Goal: Ask a question

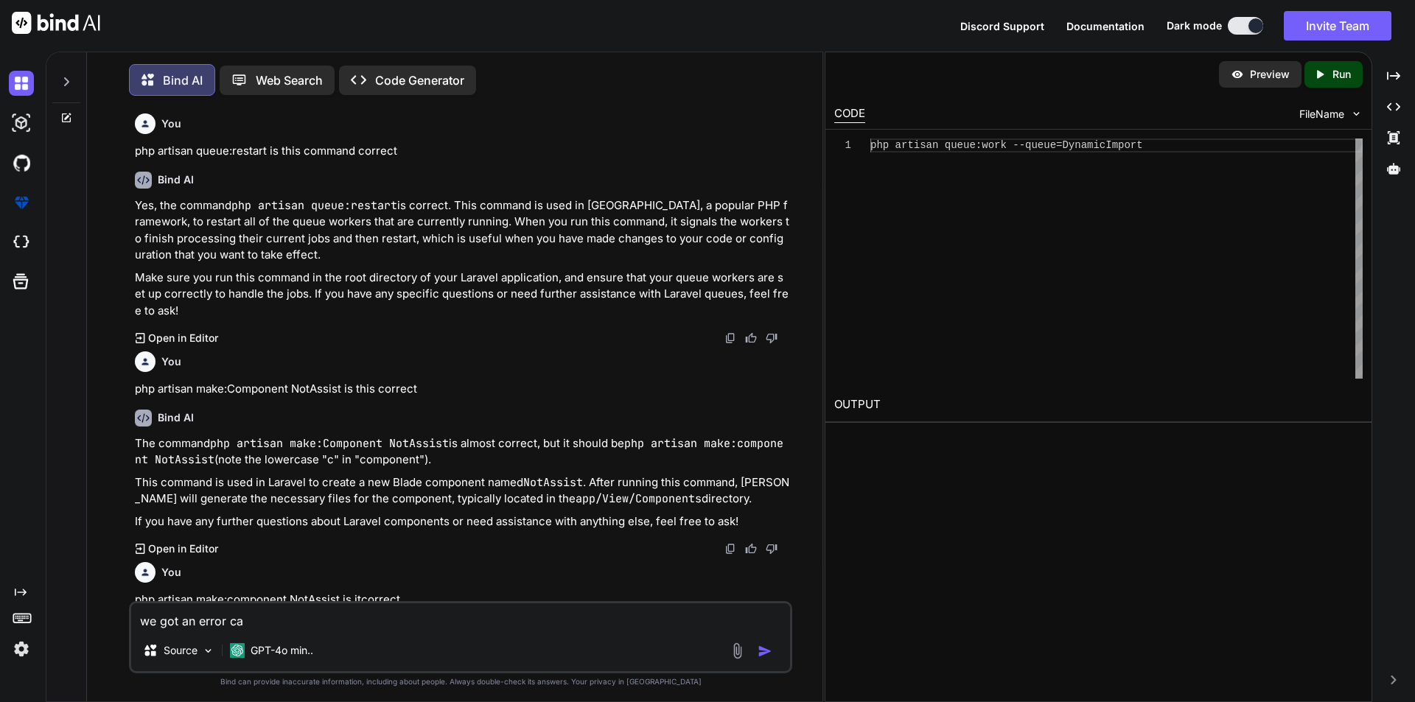
scroll to position [3878, 0]
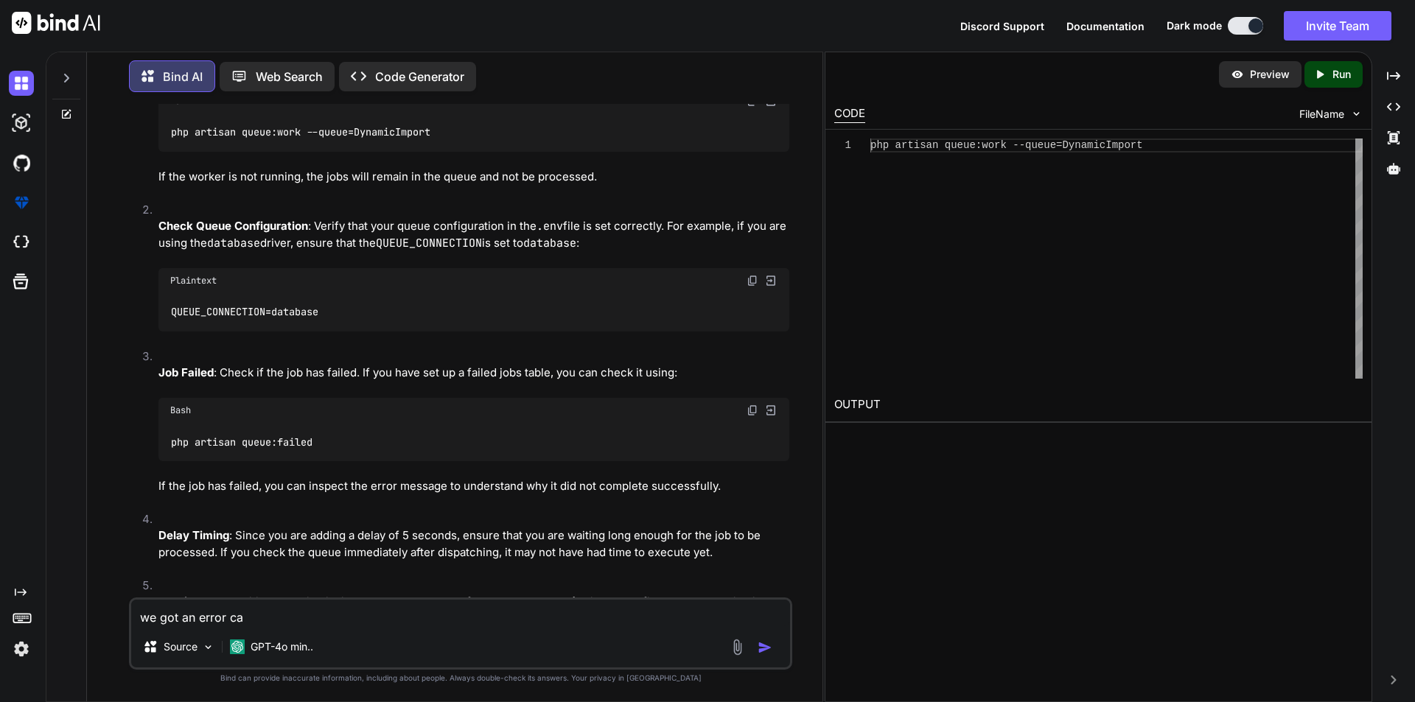
drag, startPoint x: 265, startPoint y: 610, endPoint x: 116, endPoint y: 600, distance: 149.9
click at [116, 600] on div "You php artisan queue:restart is this command correct Bind AI Yes, the command …" at bounding box center [461, 403] width 724 height 598
type textarea "h"
type textarea "x"
type textarea "ho"
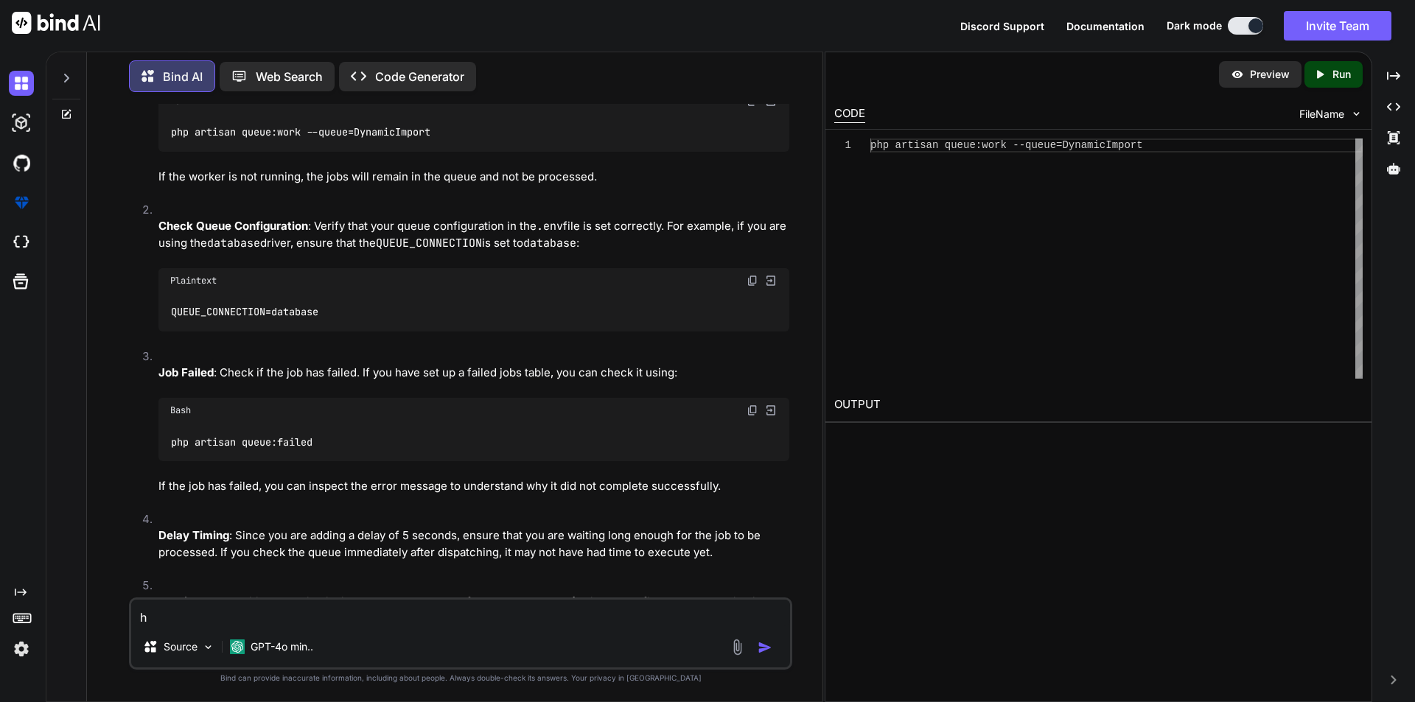
type textarea "x"
type textarea "how"
type textarea "x"
type textarea "how"
type textarea "x"
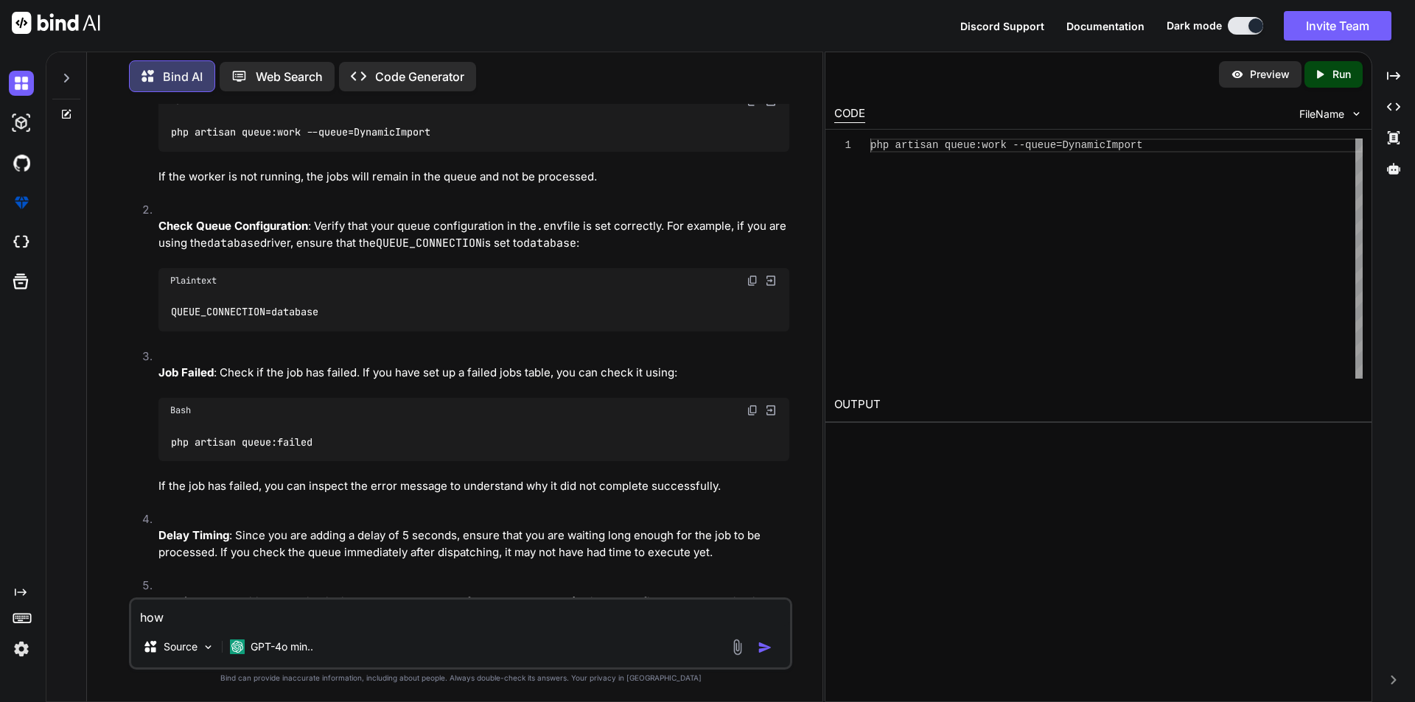
type textarea "how t"
type textarea "x"
type textarea "how to"
type textarea "x"
type textarea "how to"
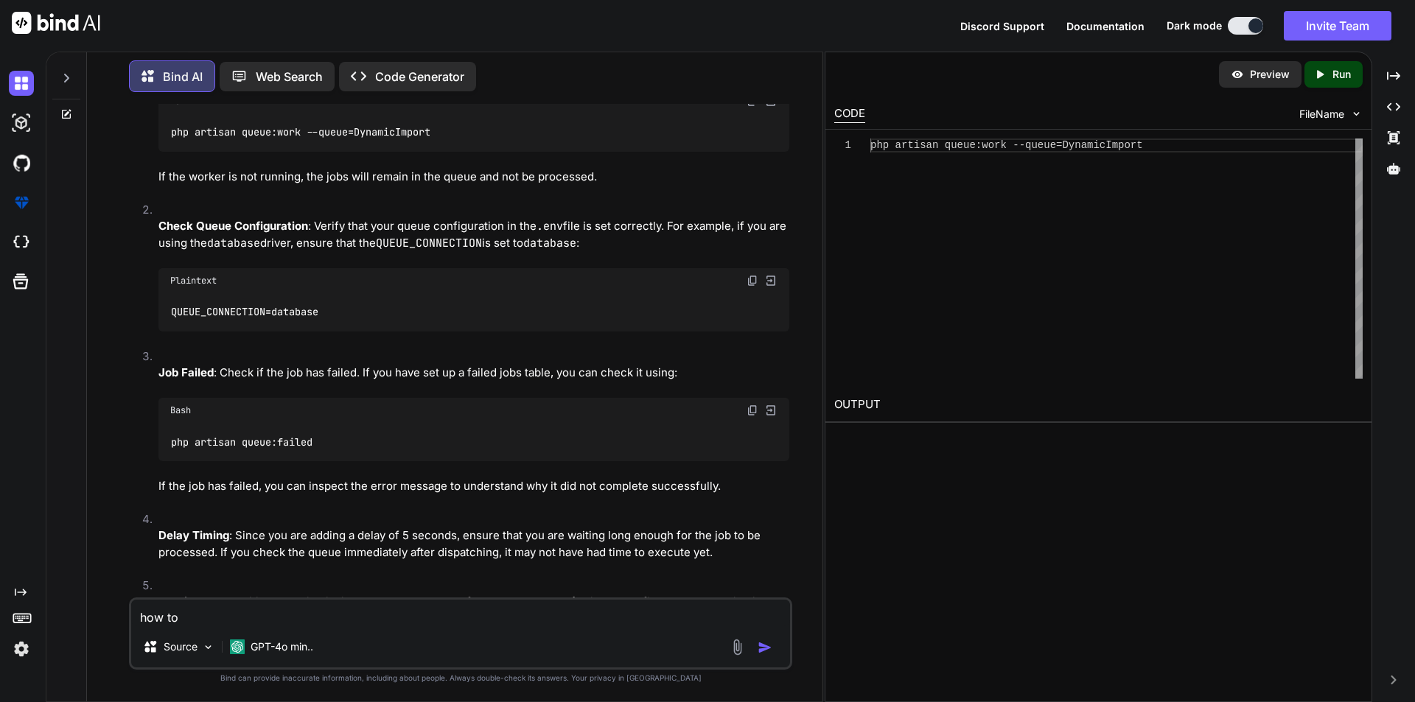
type textarea "x"
type textarea "how to m"
type textarea "x"
type textarea "how to me"
type textarea "x"
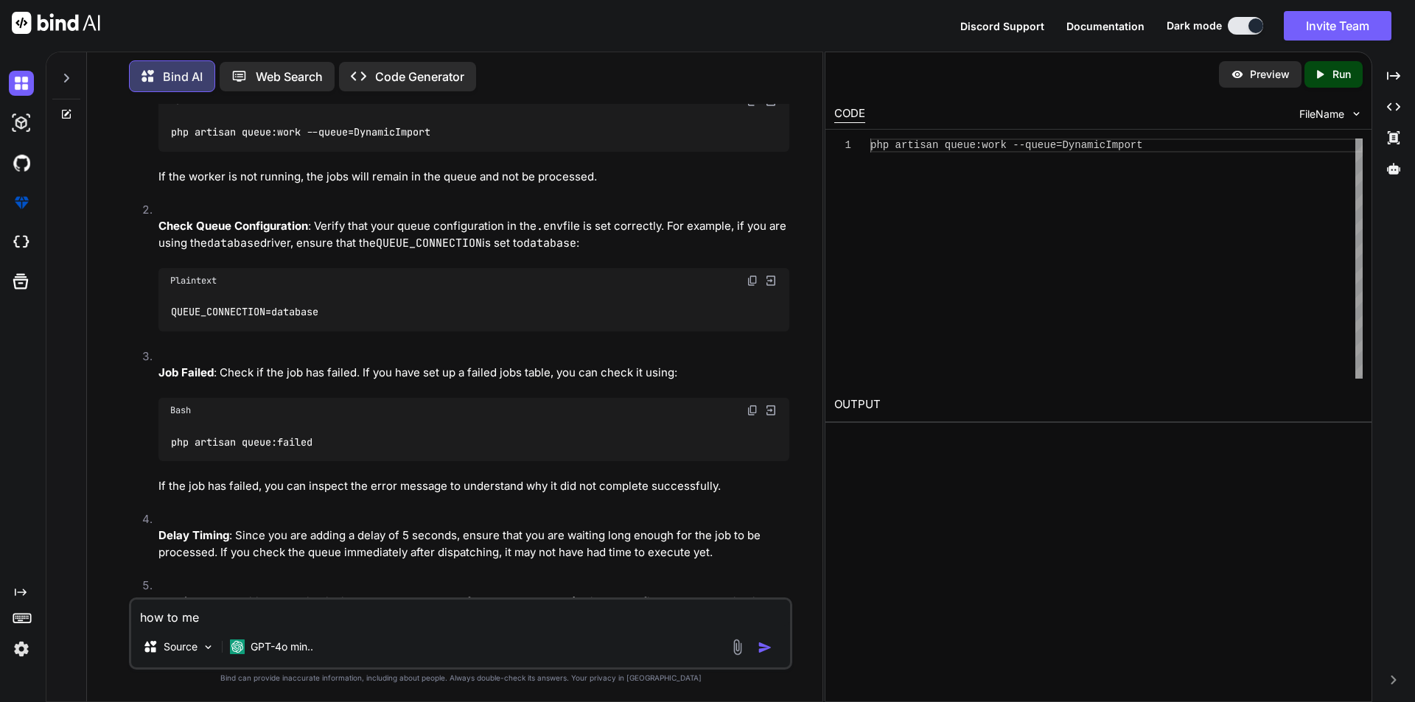
type textarea "how to mer"
type textarea "x"
type textarea "how to merg"
type textarea "x"
type textarea "how to merge"
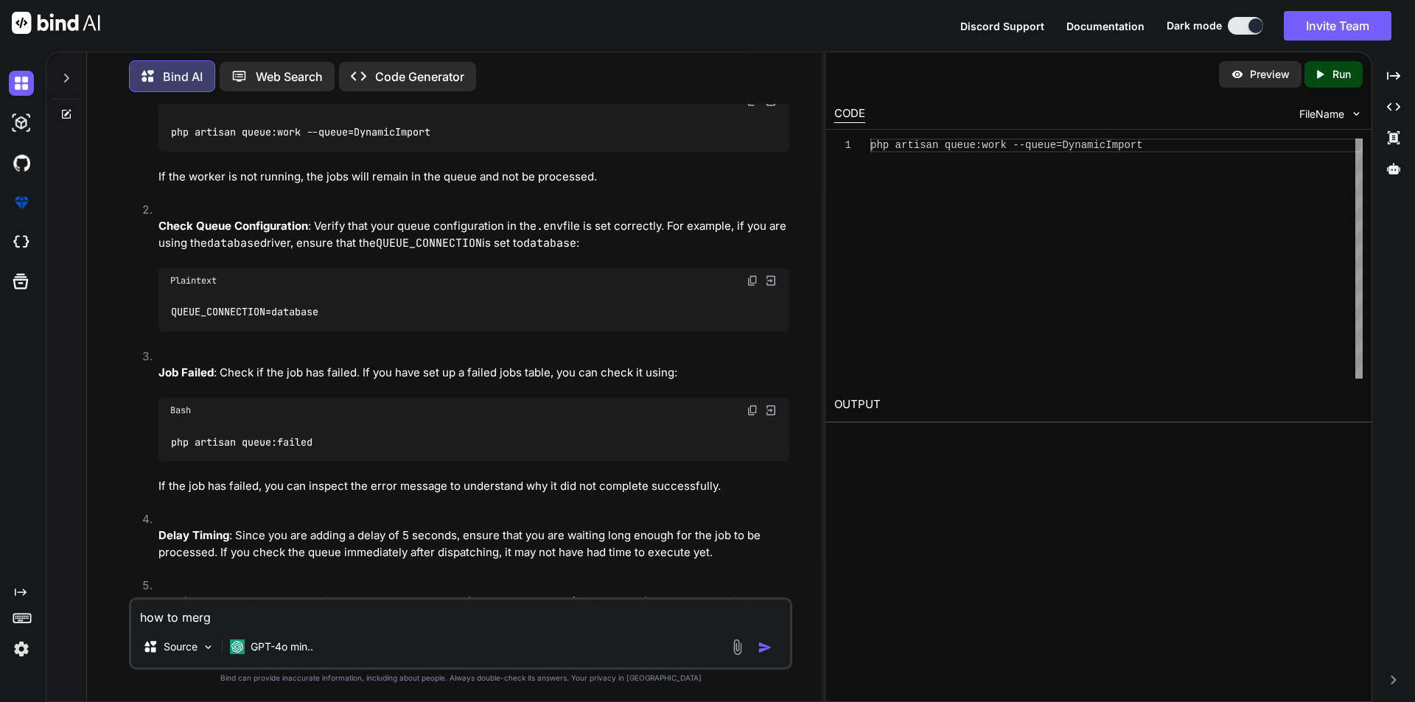
type textarea "x"
type textarea "how to merge"
type textarea "x"
type textarea "how to merge m"
type textarea "x"
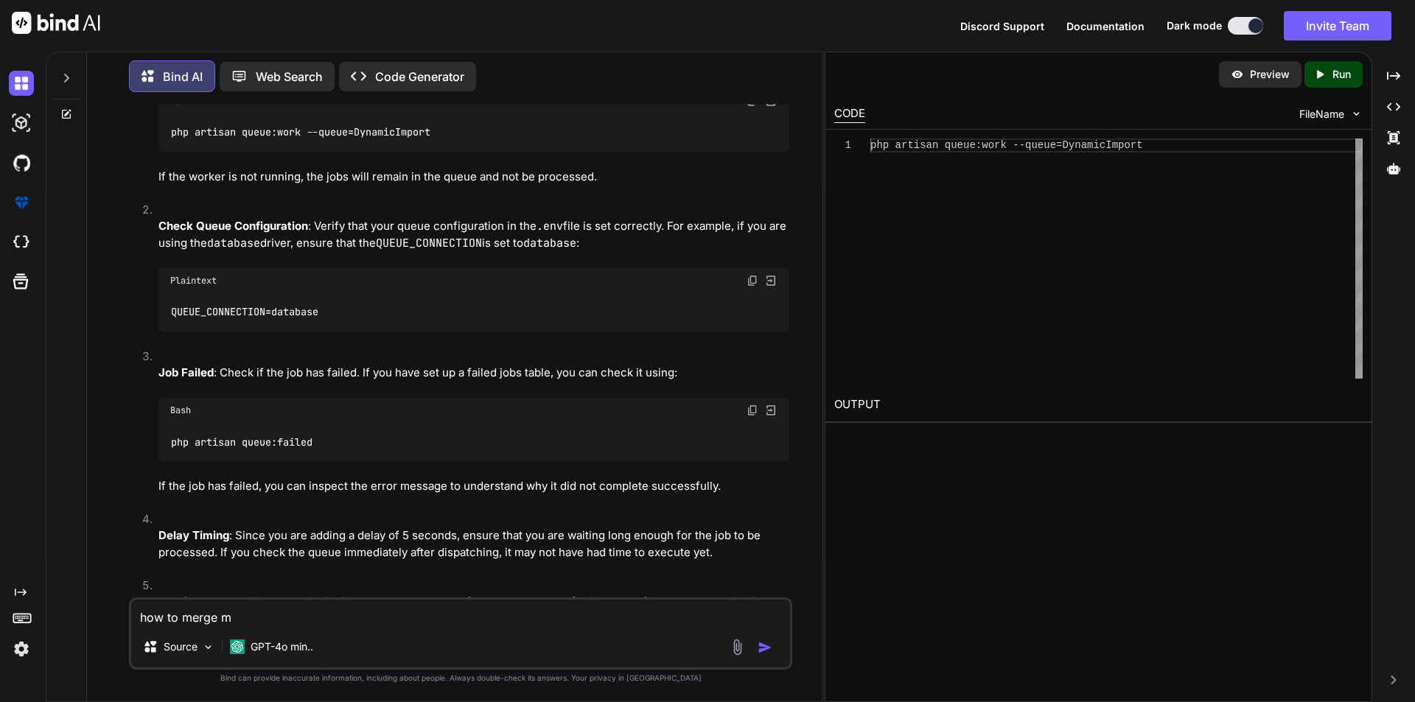
type textarea "how to merge ma"
type textarea "x"
type textarea "how to merge man"
type textarea "x"
type textarea "how to merge manu"
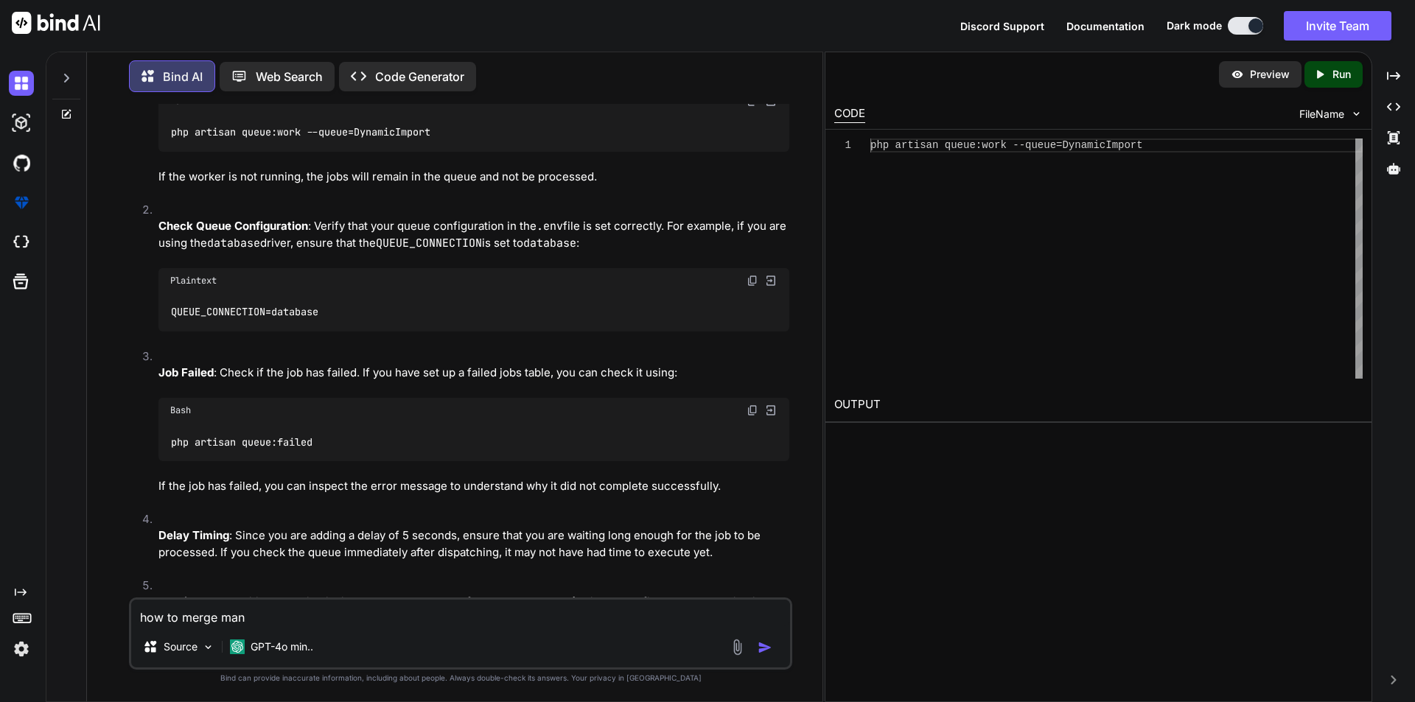
type textarea "x"
type textarea "how to merge manua"
type textarea "x"
type textarea "how to merge manual"
type textarea "x"
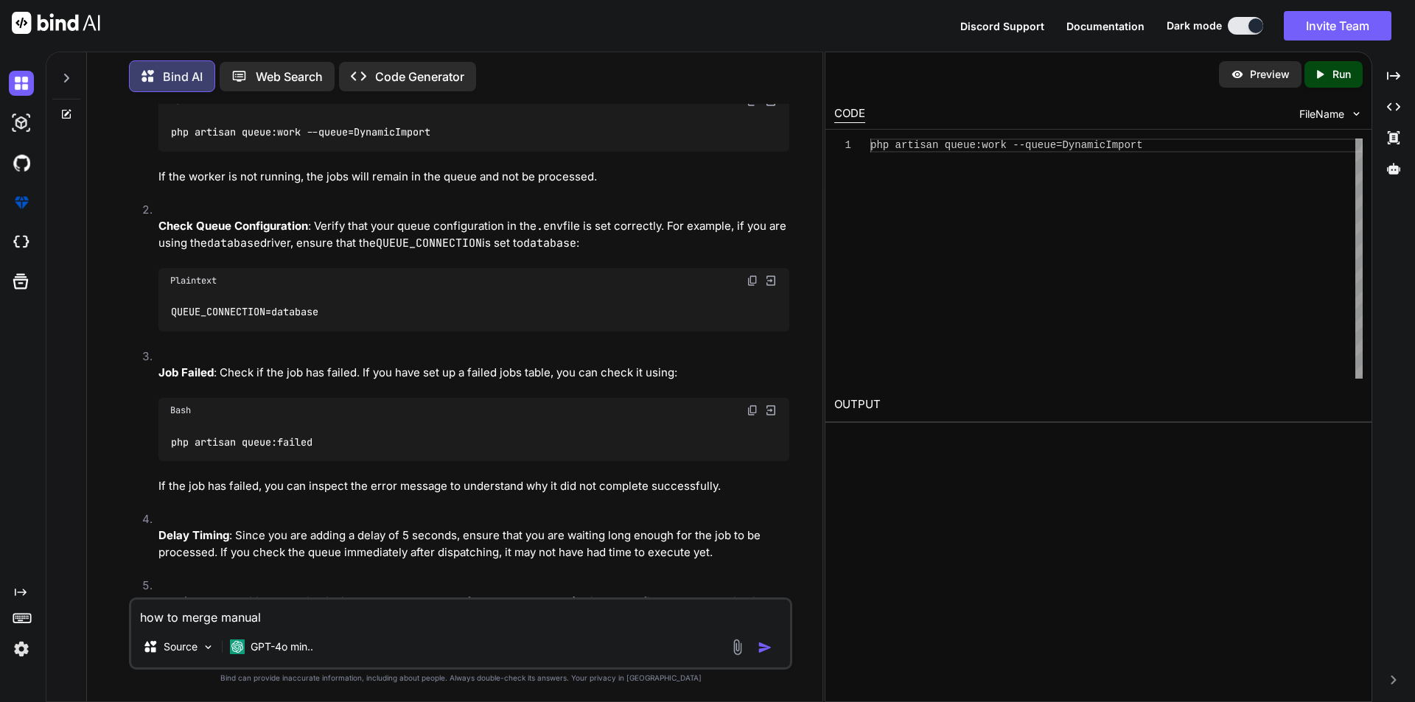
type textarea "how to merge manuall"
type textarea "x"
type textarea "how to merge manually"
type textarea "x"
type textarea "how to merge manually"
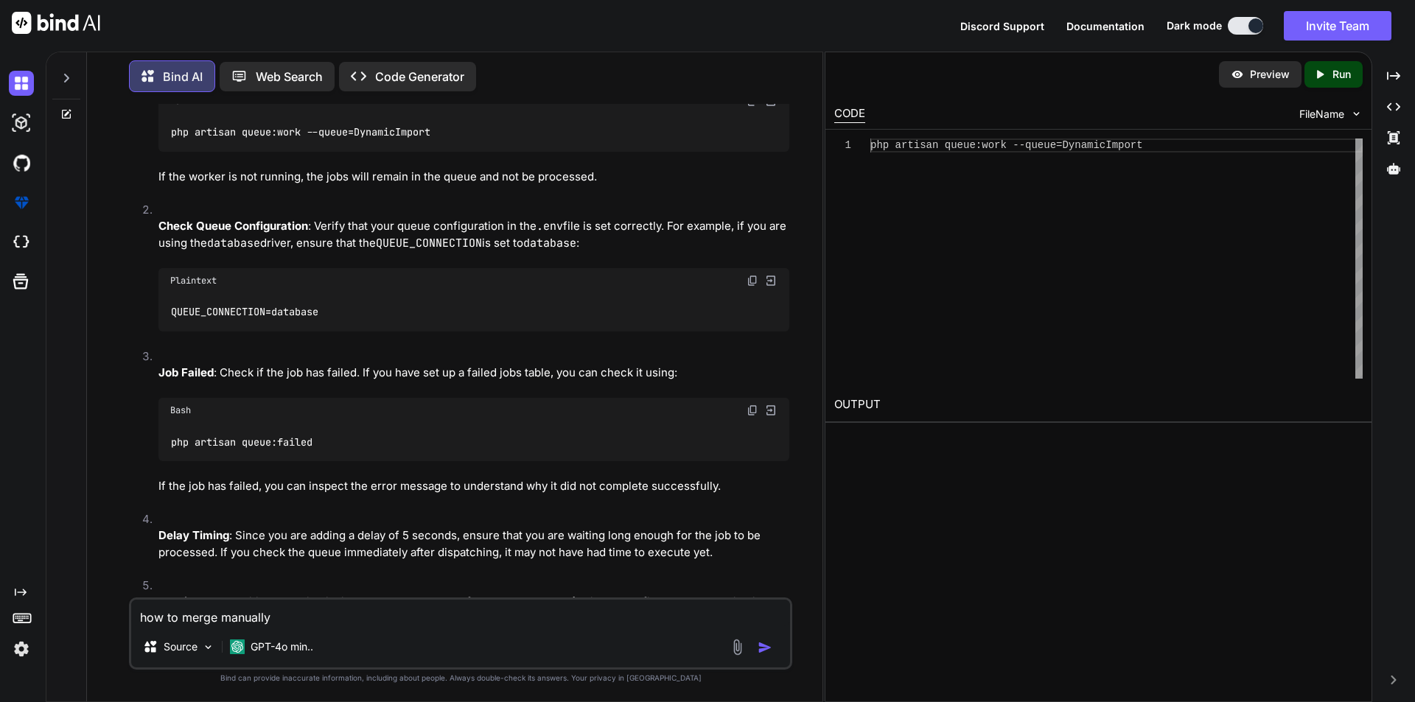
type textarea "x"
type textarea "how to merge manually i"
type textarea "x"
type textarea "how to merge manually in"
type textarea "x"
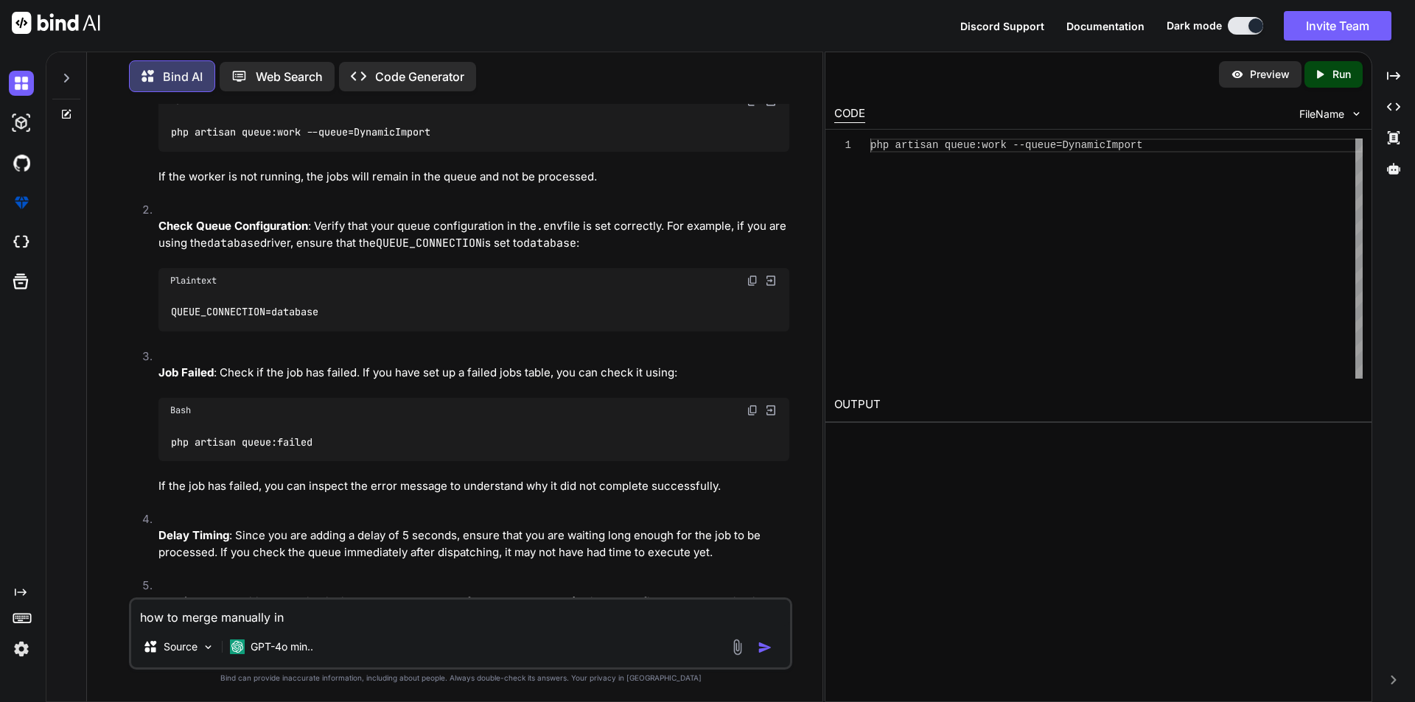
type textarea "how to merge manually int"
type textarea "x"
type textarea "how to merge manually into"
type textarea "x"
type textarea "how to merge manually into"
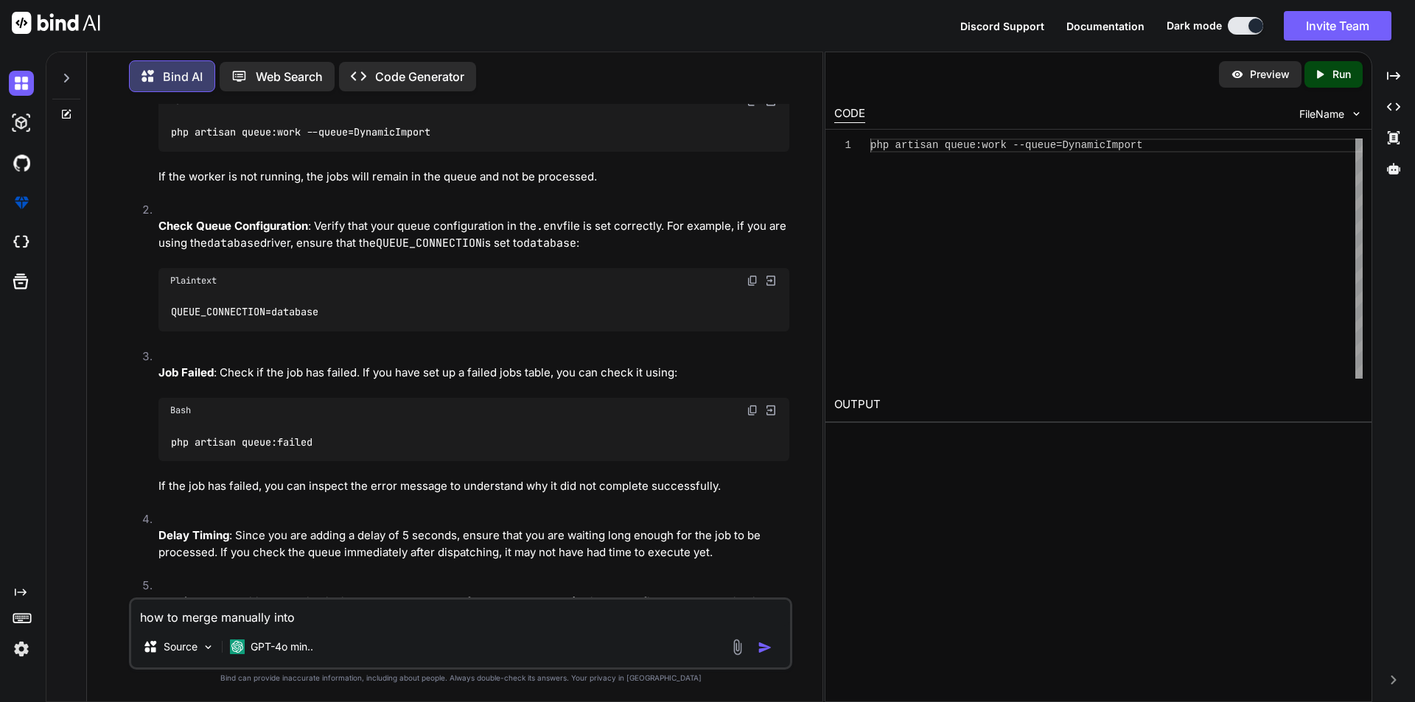
type textarea "x"
type textarea "how to merge manually into t"
type textarea "x"
type textarea "how to merge manually into th"
type textarea "x"
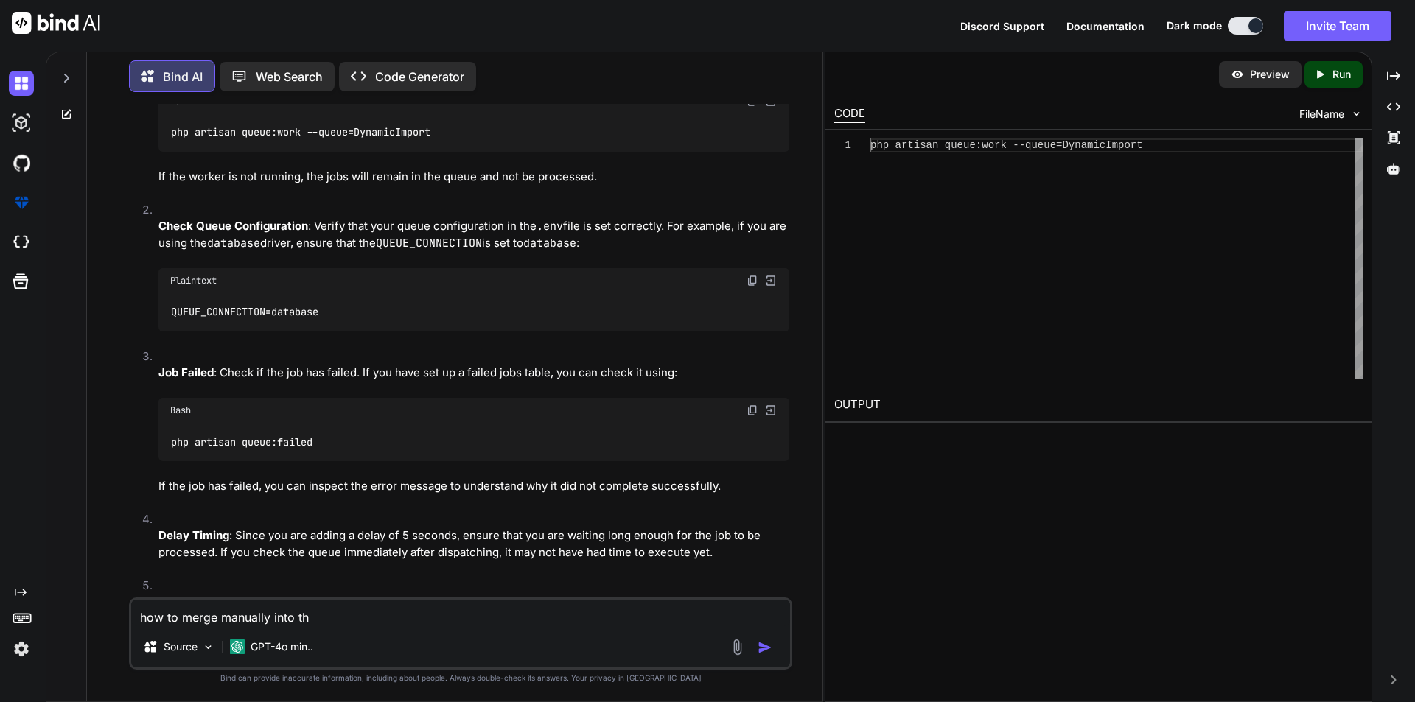
type textarea "how to merge manually into the"
type textarea "x"
type textarea "how to merge manually into the"
type textarea "x"
type textarea "how to merge manually into the b"
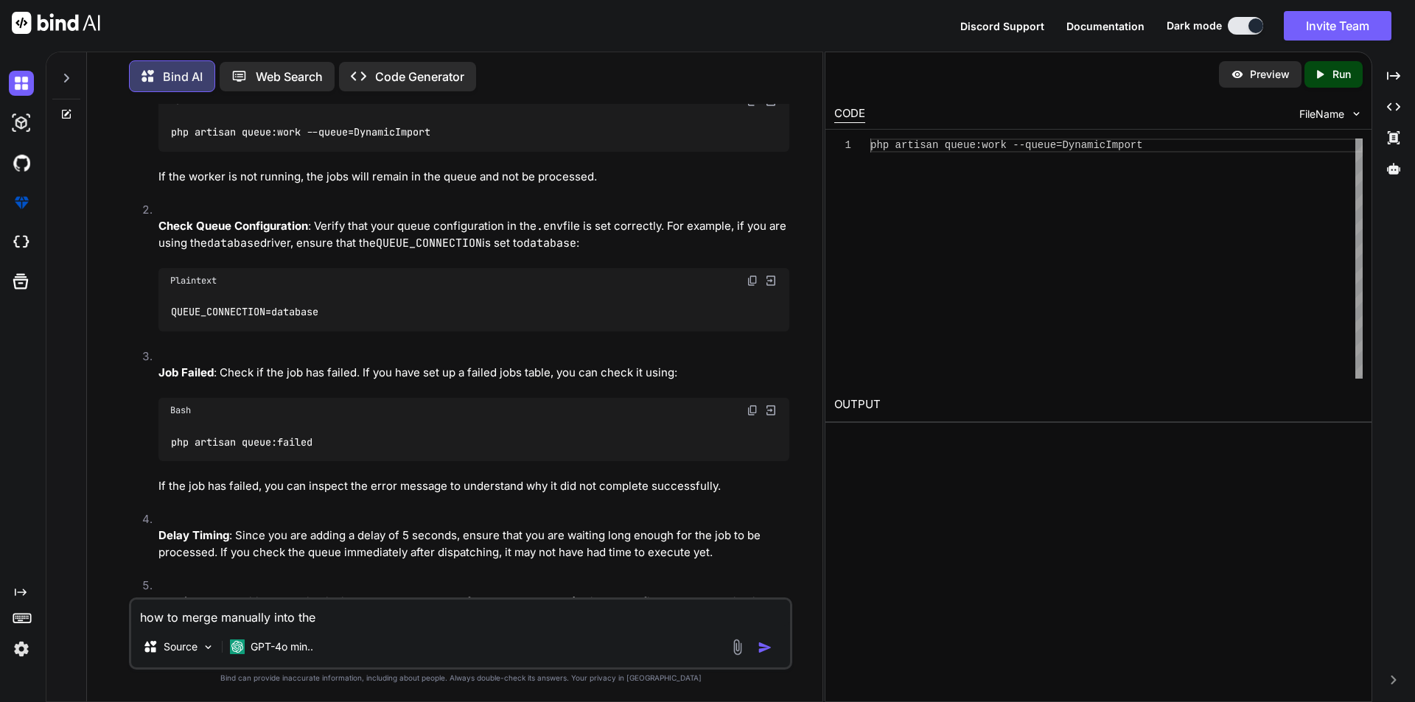
type textarea "x"
type textarea "how to merge manually into the br"
type textarea "x"
type textarea "how to merge manually into the bra"
type textarea "x"
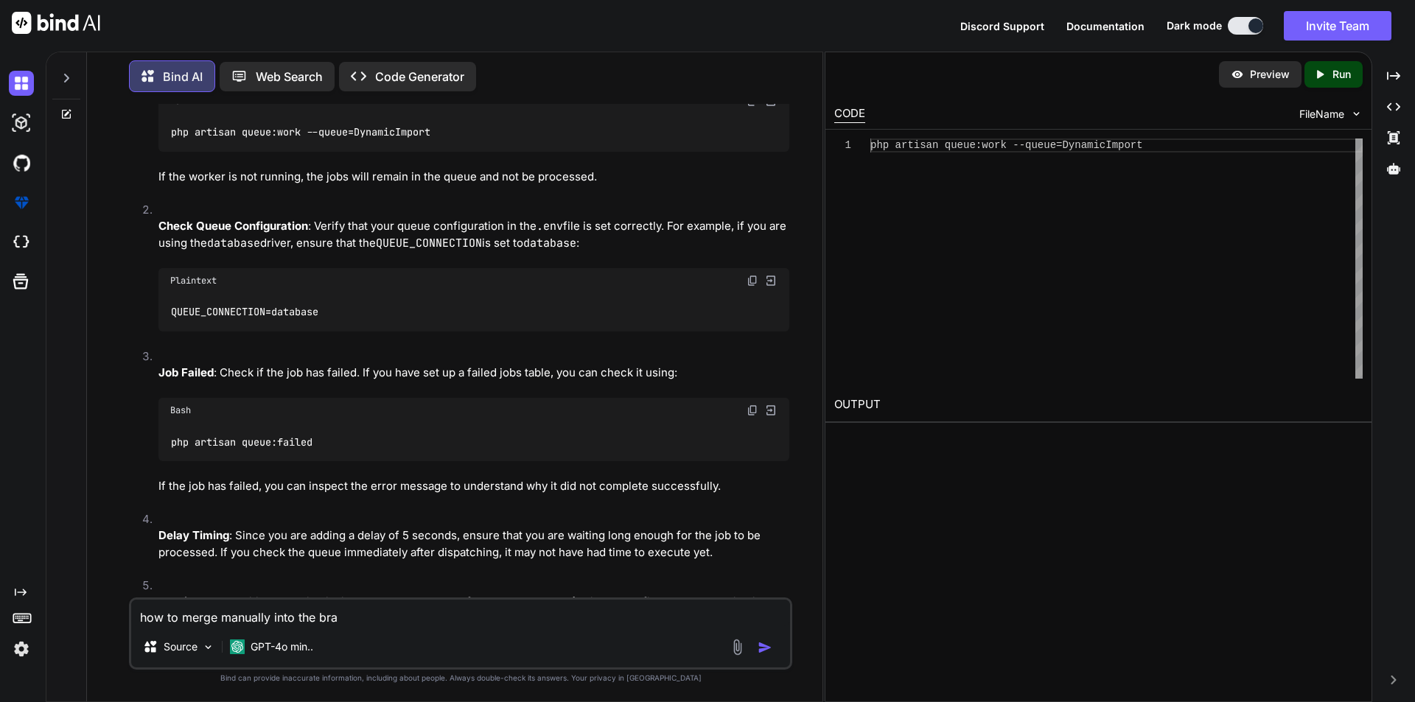
type textarea "how to merge manually into the bran"
type textarea "x"
type textarea "how to merge manually into the branc"
type textarea "x"
type textarea "how to merge manually into the branch"
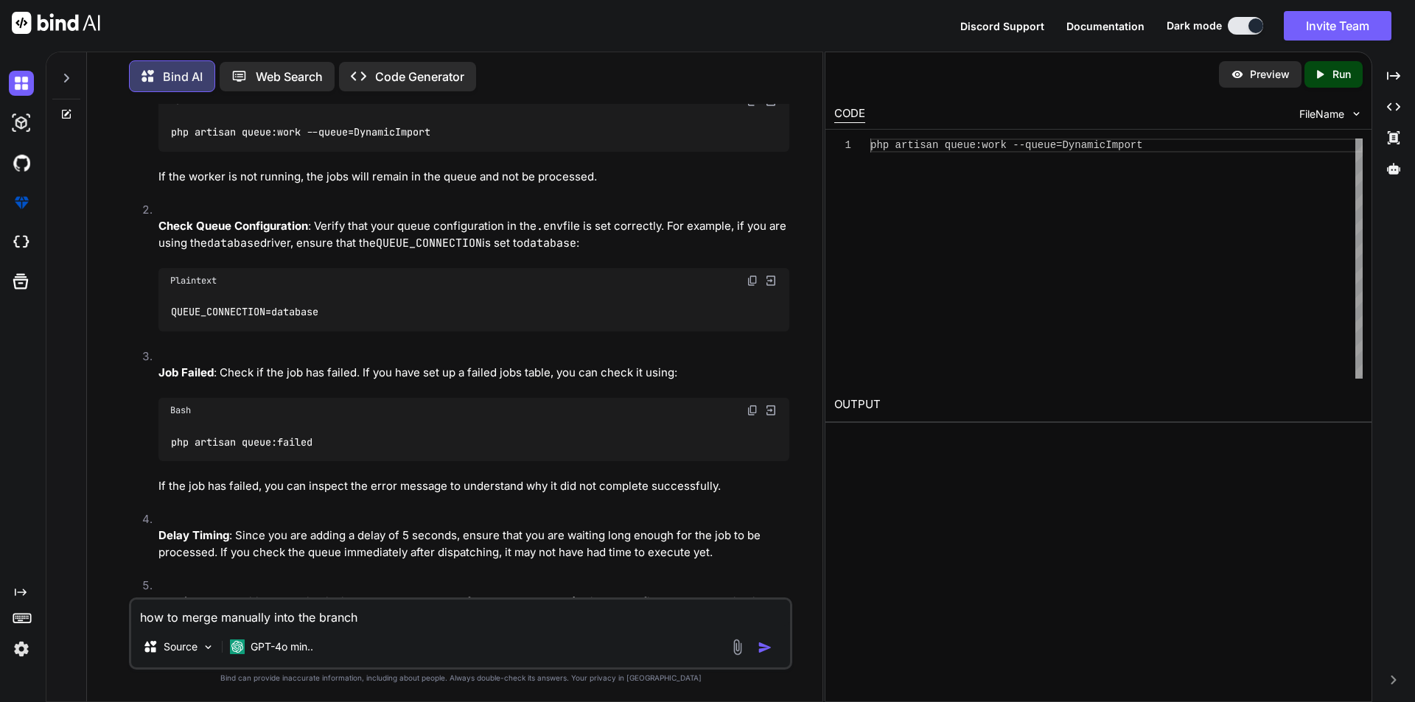
type textarea "x"
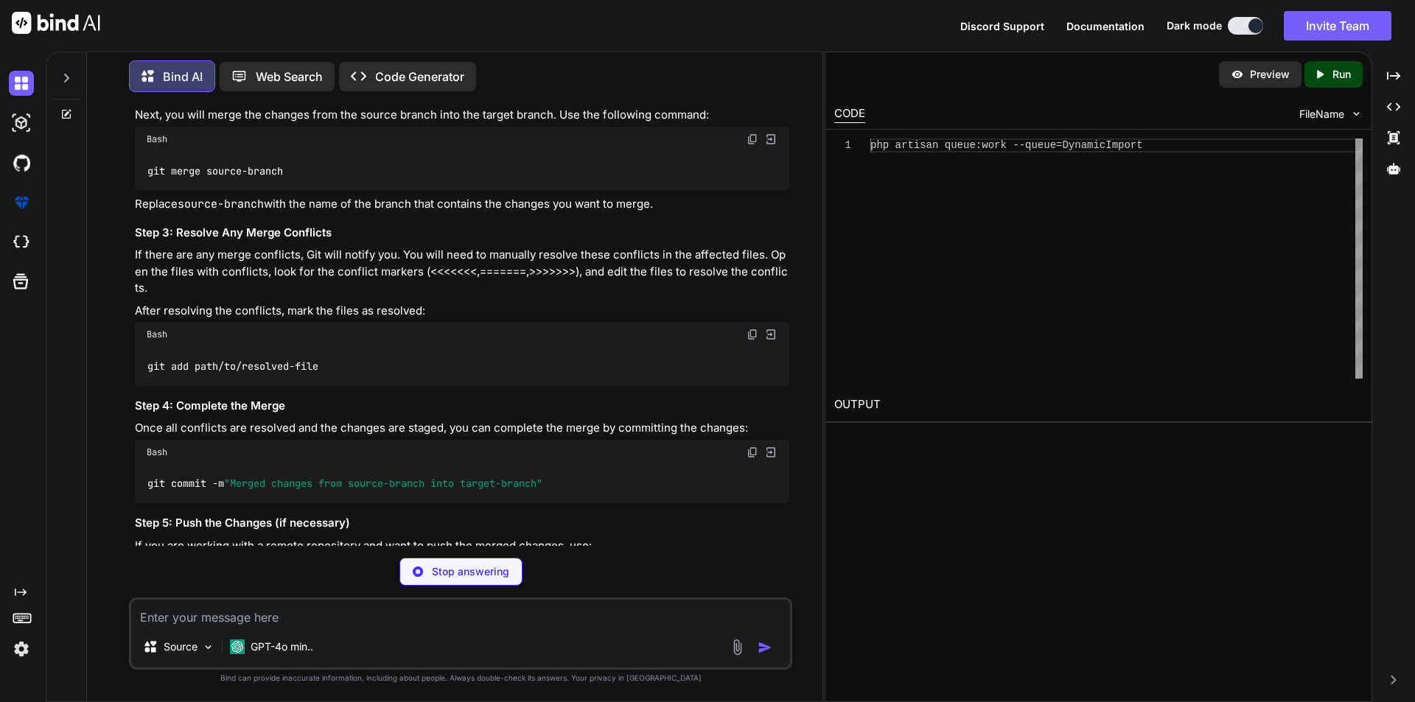
scroll to position [5197, 0]
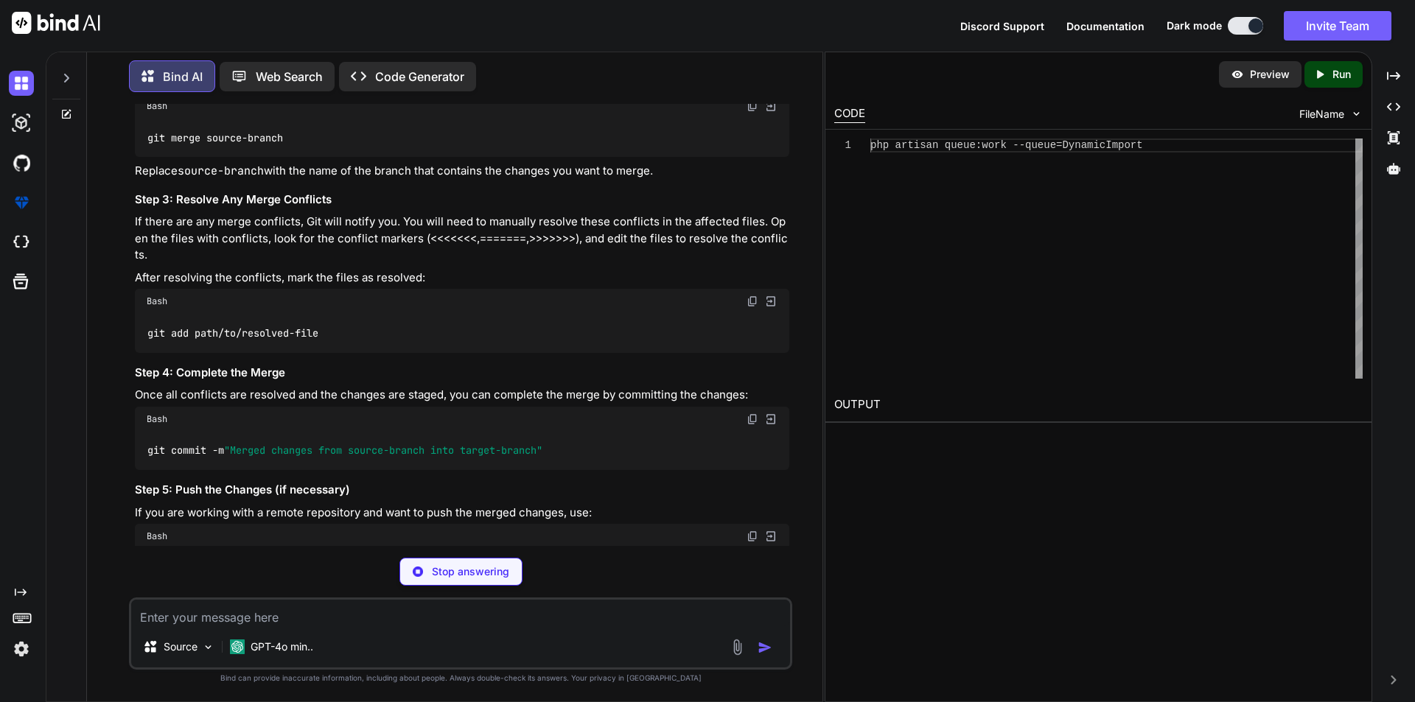
type textarea "x"
type textarea "git checkout target-branch"
type textarea "x"
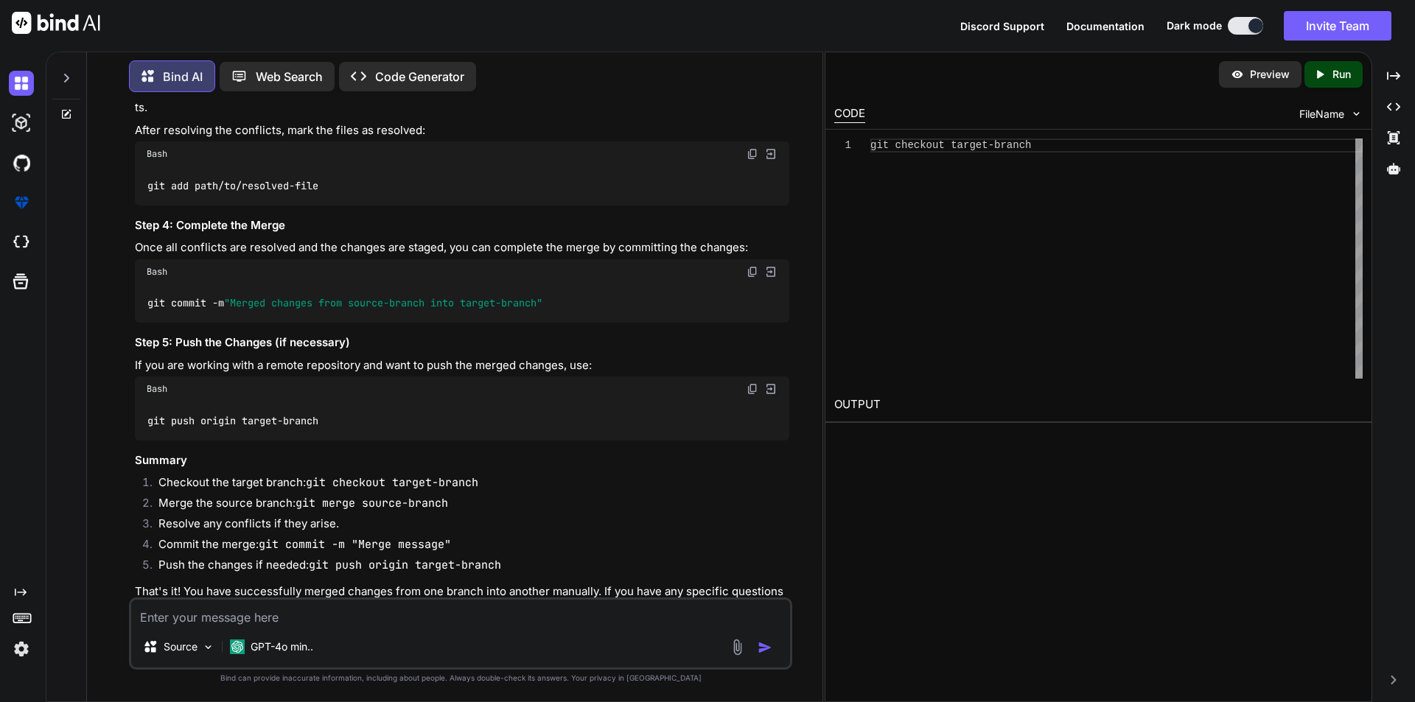
scroll to position [5418, 0]
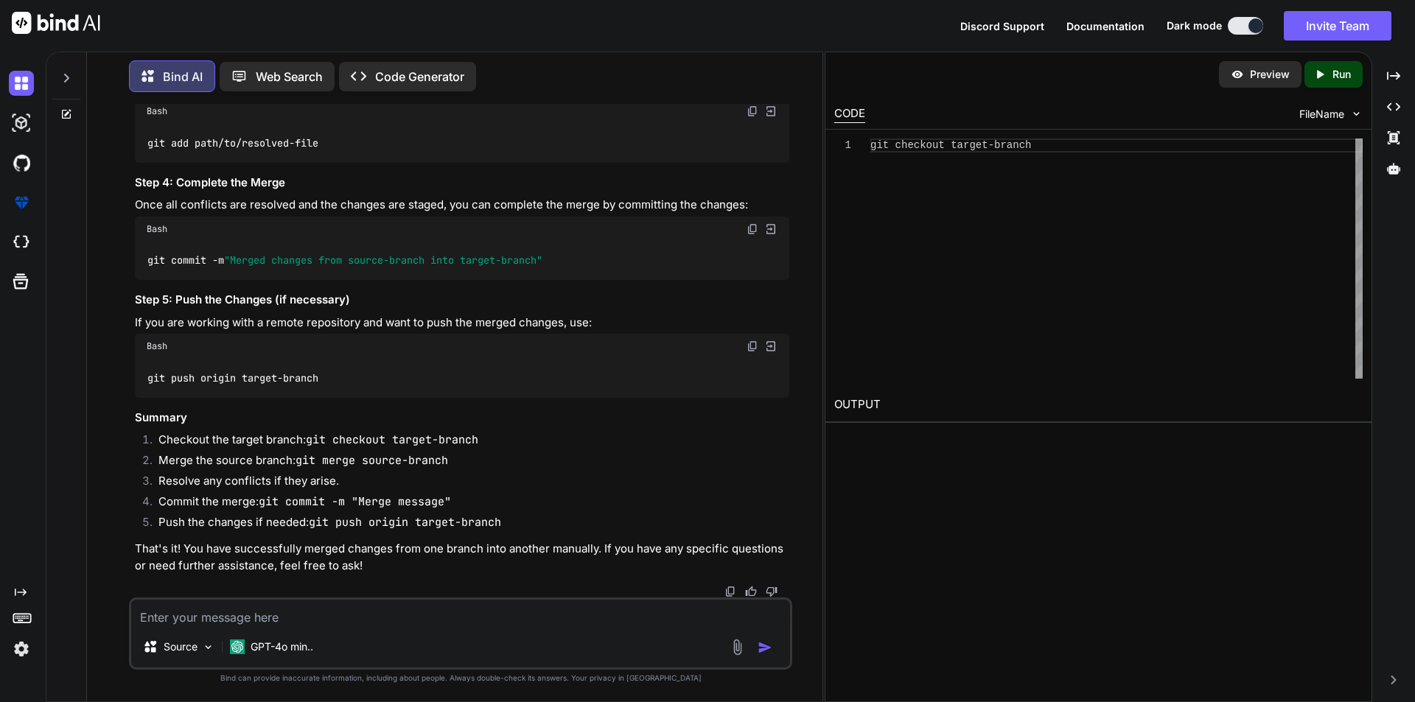
click at [425, 18] on h3 "Step 3: Resolve Any Merge Conflicts" at bounding box center [462, 9] width 654 height 17
click at [346, 606] on textarea at bounding box center [460, 613] width 659 height 27
type textarea "everyFiveMinute is working"
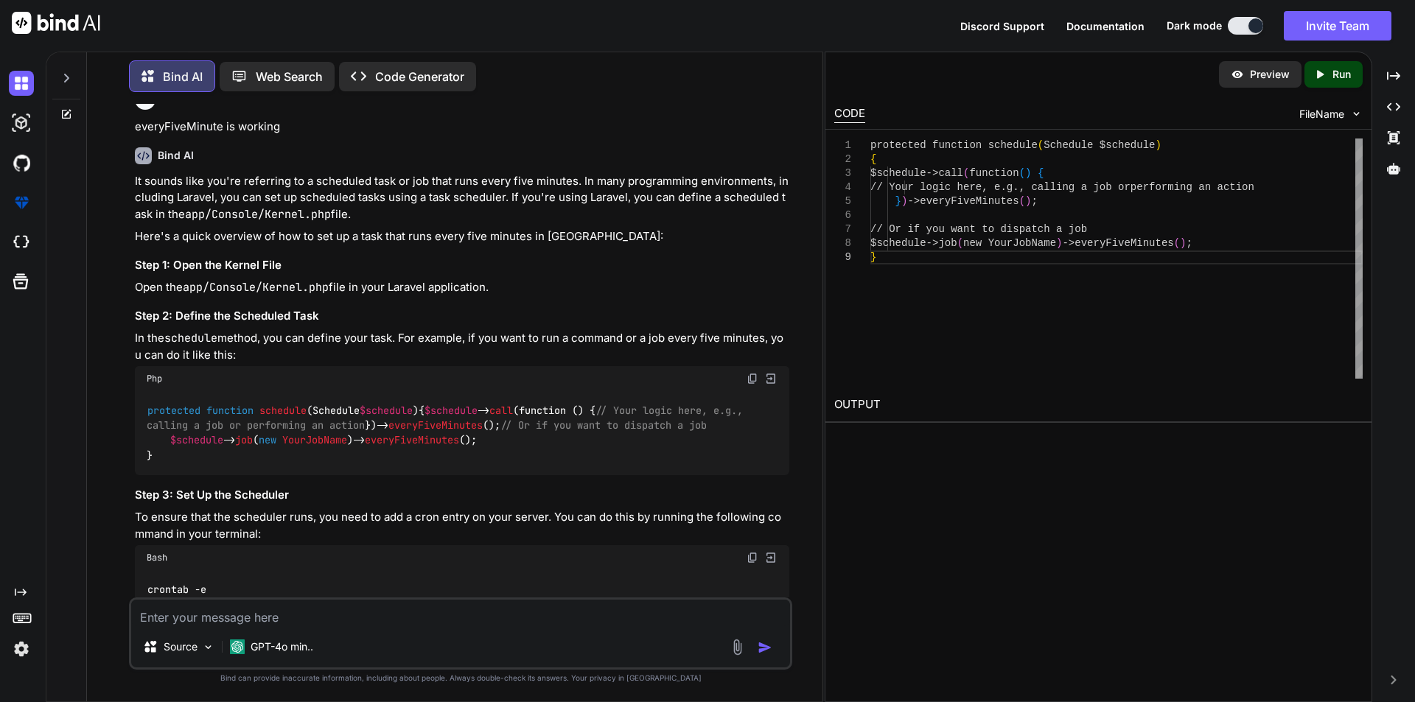
scroll to position [5925, 0]
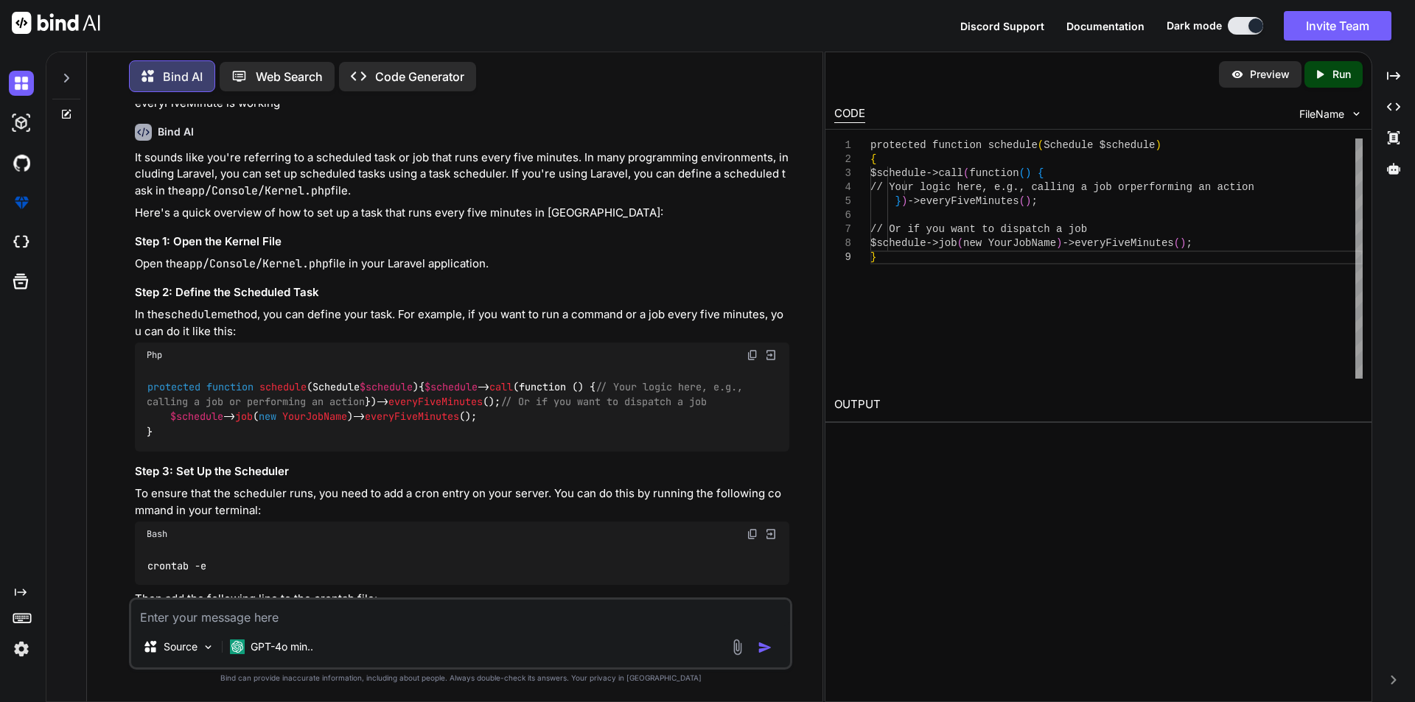
click at [811, 562] on div "You php artisan queue:restart is this command correct Bind AI Yes, the command …" at bounding box center [461, 403] width 724 height 598
